Goal: Book appointment/travel/reservation

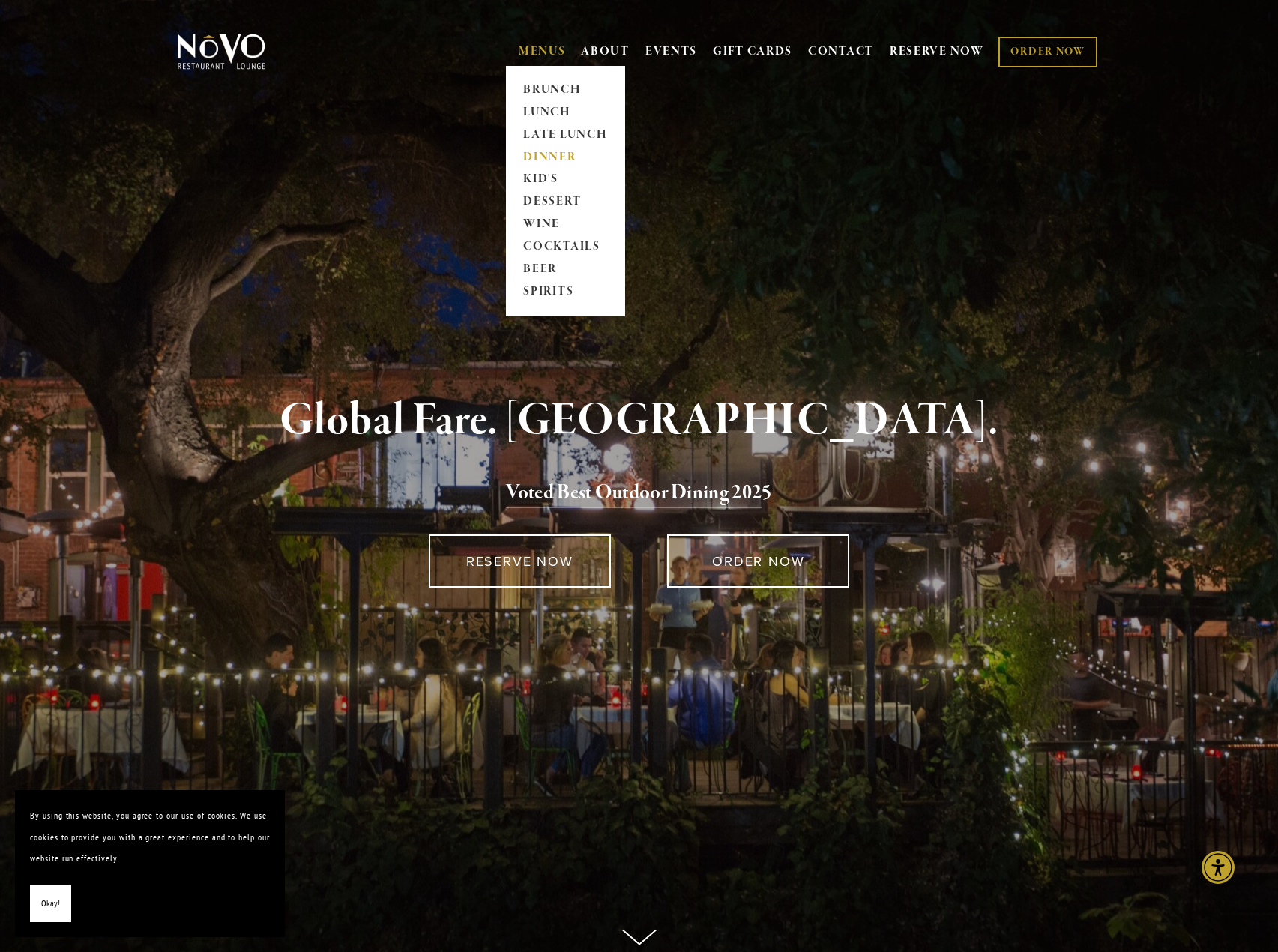
click at [524, 148] on link "DINNER" at bounding box center [565, 157] width 93 height 23
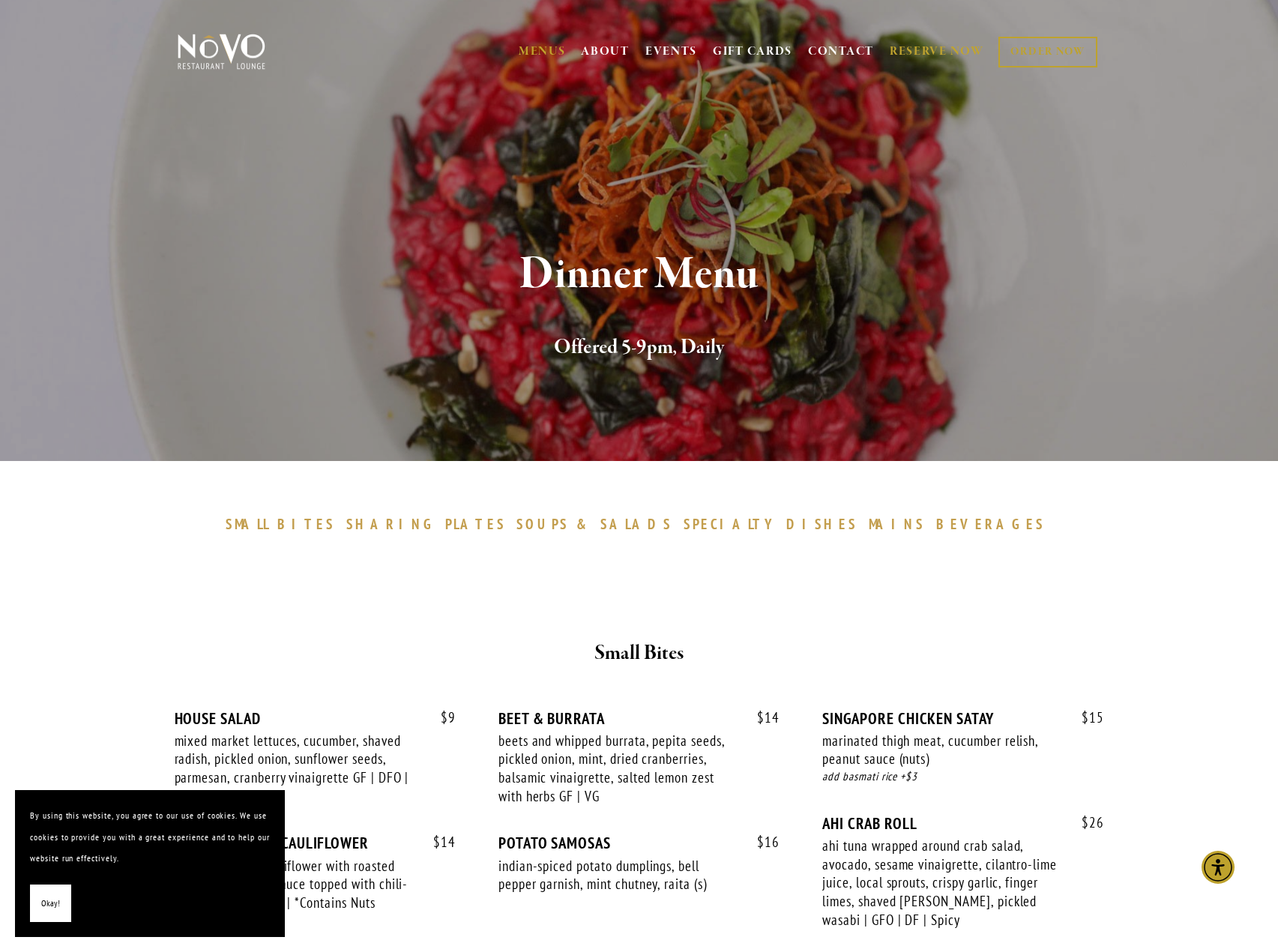
click at [940, 49] on link "RESERVE NOW" at bounding box center [937, 52] width 94 height 28
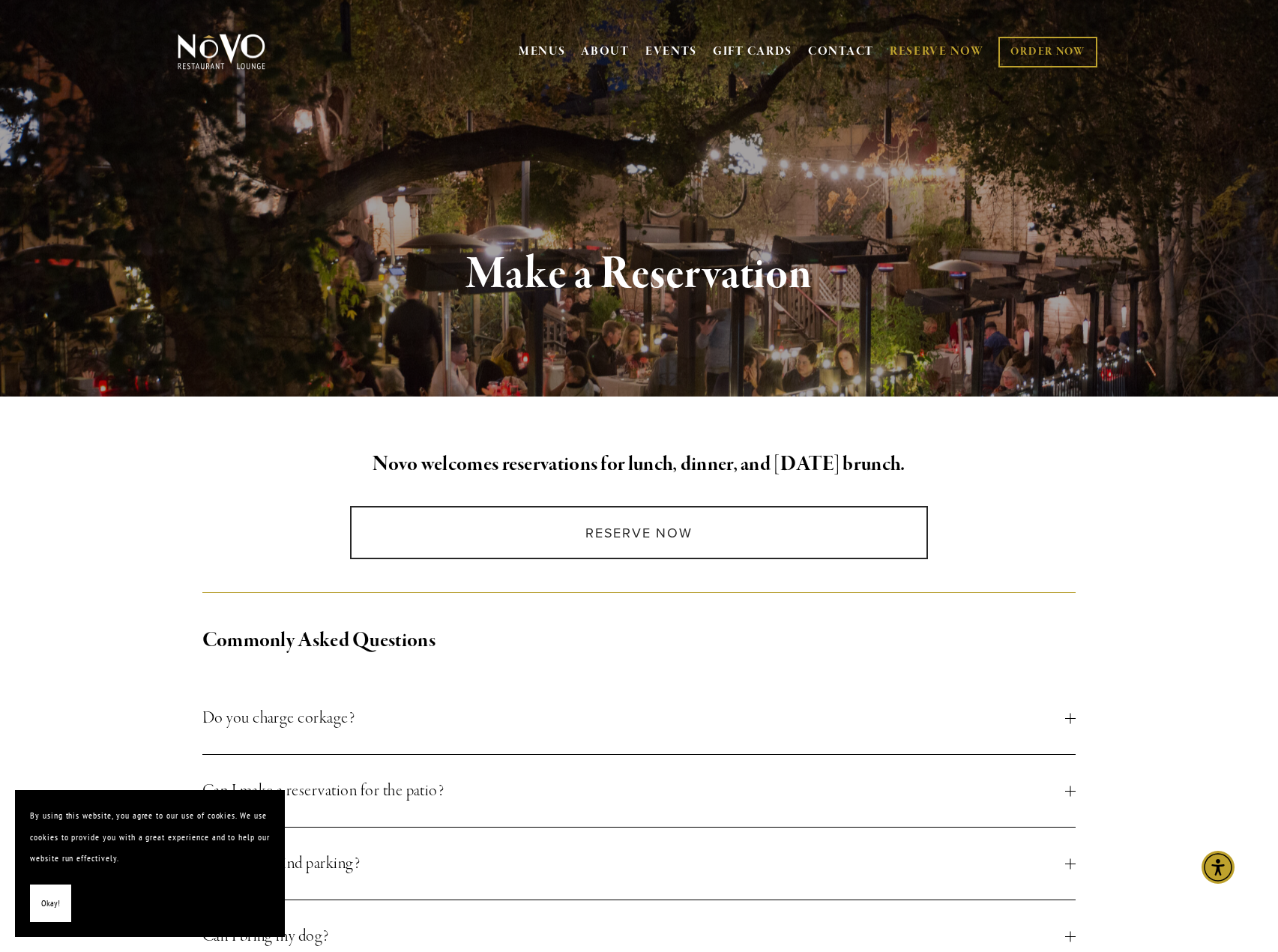
click at [592, 561] on div "Reserve Now" at bounding box center [639, 533] width 899 height 79
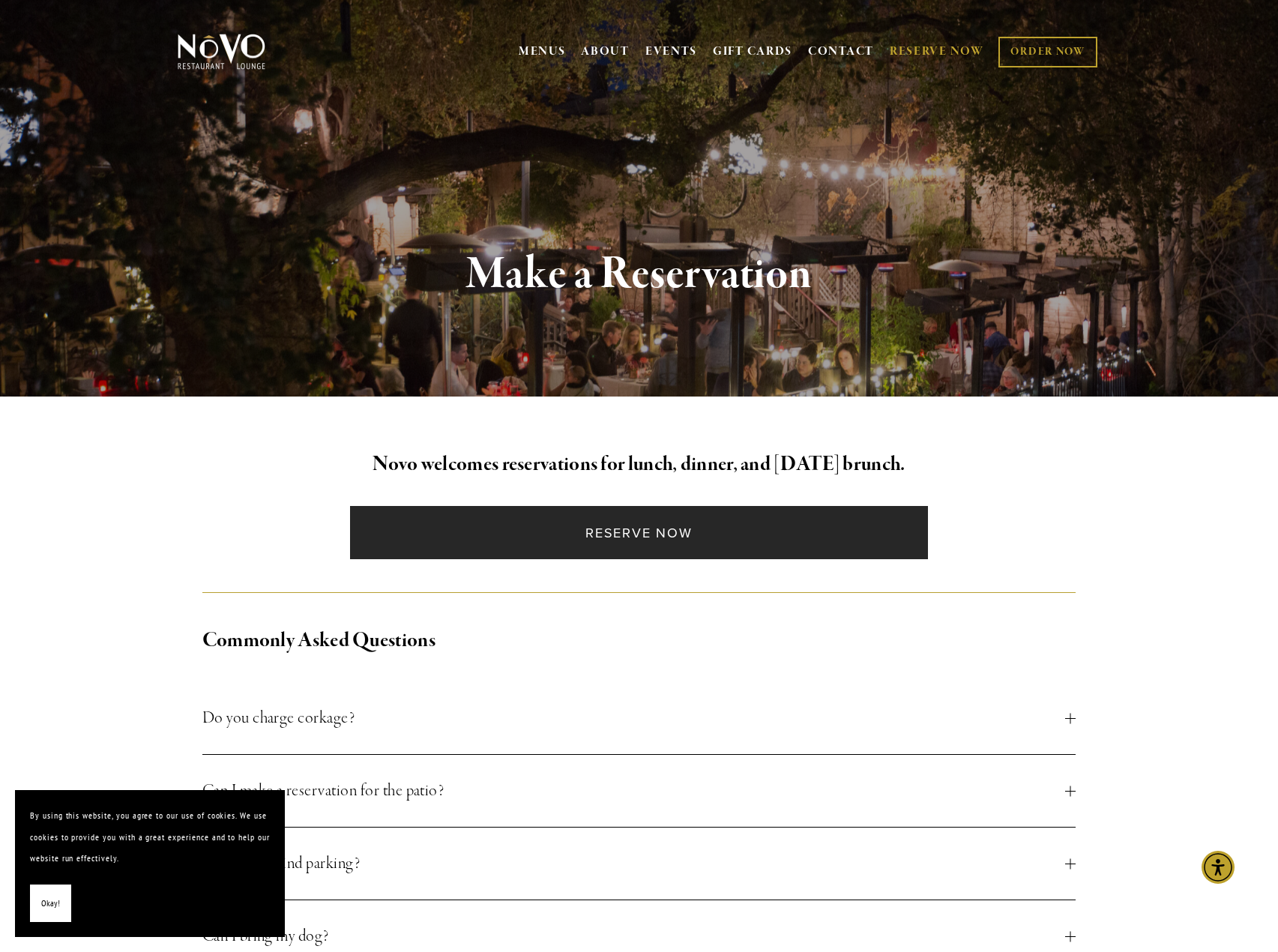
click at [625, 533] on link "Reserve Now" at bounding box center [638, 533] width 578 height 53
